Goal: Transaction & Acquisition: Purchase product/service

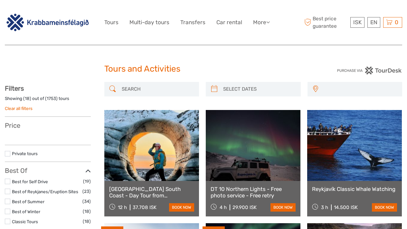
select select
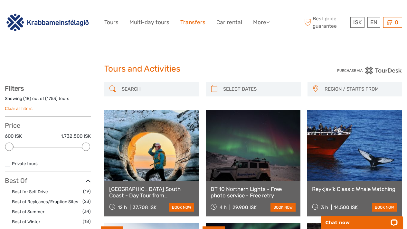
click at [195, 23] on link "Transfers" at bounding box center [193, 22] width 25 height 9
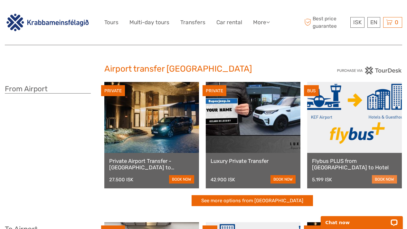
click at [381, 176] on link "book now" at bounding box center [384, 179] width 25 height 8
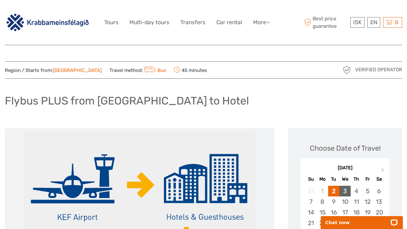
click at [345, 190] on div "3" at bounding box center [345, 191] width 11 height 11
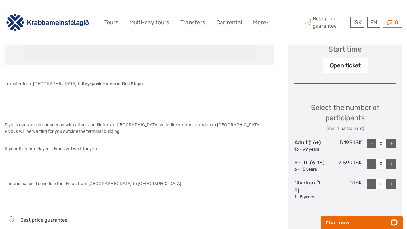
scroll to position [224, 0]
click at [391, 141] on div "+" at bounding box center [391, 143] width 10 height 10
type input "1"
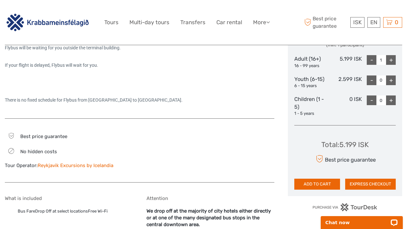
scroll to position [308, 0]
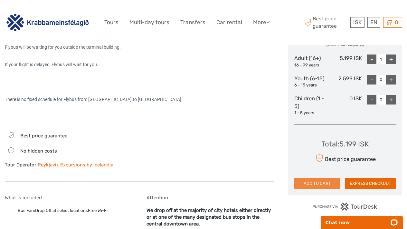
click at [327, 180] on button "ADD TO CART" at bounding box center [318, 183] width 46 height 11
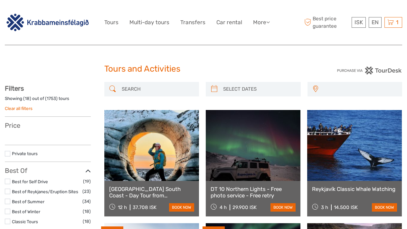
select select
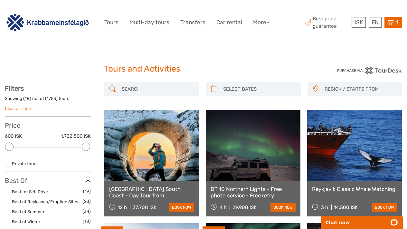
click at [393, 24] on icon at bounding box center [391, 22] width 6 height 8
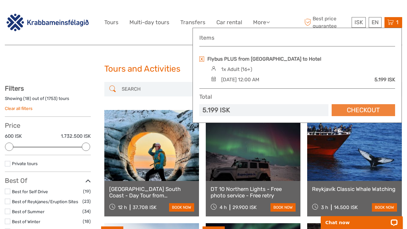
click at [361, 110] on link "Checkout" at bounding box center [364, 110] width 64 height 12
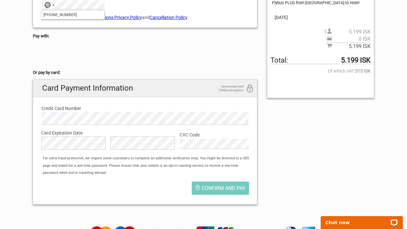
scroll to position [131, 0]
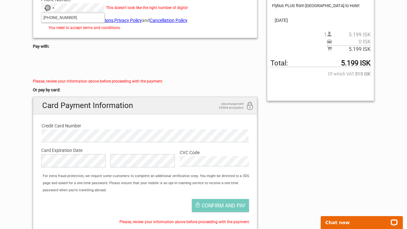
click at [102, 43] on h5 "Pay with:" at bounding box center [145, 46] width 225 height 7
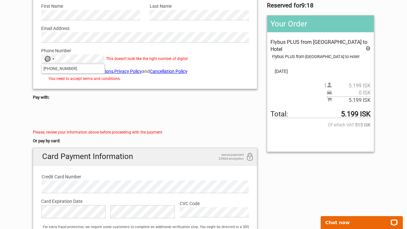
scroll to position [76, 0]
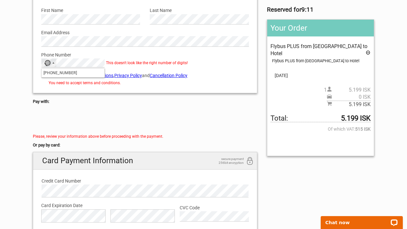
click at [51, 72] on input "[PHONE_NUMBER]" at bounding box center [73, 72] width 63 height 9
type input "+460707715655"
click at [90, 88] on div "I agree to the Terms & Conditions , Privacy Policy and Cancellation Policy You …" at bounding box center [145, 78] width 218 height 22
click at [42, 74] on input "I agree to the Terms & Conditions , Privacy Policy and Cancellation Policy" at bounding box center [43, 75] width 4 height 4
checkbox input "true"
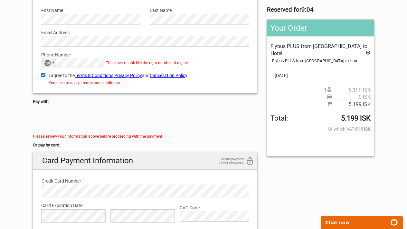
click at [52, 63] on div "No country selected" at bounding box center [49, 63] width 15 height 8
click at [48, 71] on input "+460707715655" at bounding box center [73, 72] width 63 height 9
drag, startPoint x: 81, startPoint y: 73, endPoint x: 37, endPoint y: 72, distance: 43.5
click at [37, 72] on div "Details we protect your privacy First Name Please provide us with your name. La…" at bounding box center [145, 37] width 218 height 104
click at [51, 60] on div "No country selected" at bounding box center [47, 63] width 6 height 6
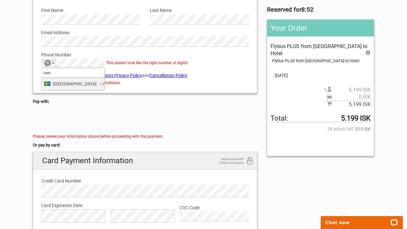
type input "swe"
click at [59, 83] on span "Sweden" at bounding box center [75, 83] width 44 height 7
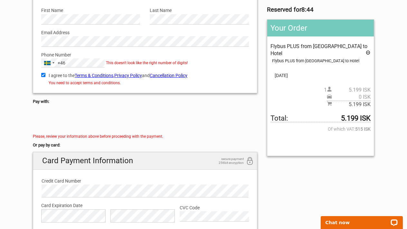
click at [127, 99] on h5 "Pay with:" at bounding box center [145, 101] width 225 height 7
click at [133, 84] on div "You need to accept terms and conditions." at bounding box center [145, 82] width 208 height 7
click at [115, 99] on h5 "Pay with:" at bounding box center [145, 101] width 225 height 7
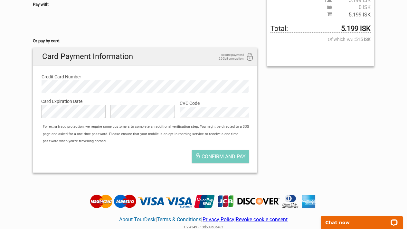
scroll to position [168, 0]
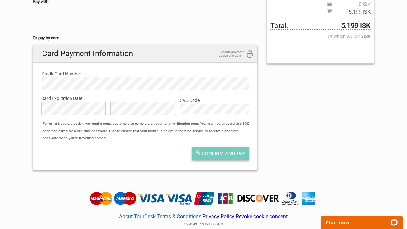
click at [209, 151] on span "Confirm and pay" at bounding box center [224, 154] width 44 height 6
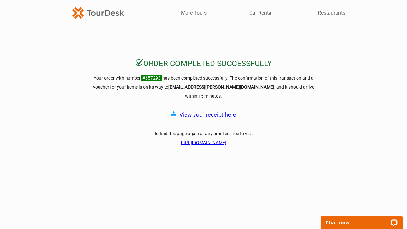
click at [212, 111] on link "View your receipt here" at bounding box center [208, 114] width 57 height 7
